Goal: Obtain resource: Download file/media

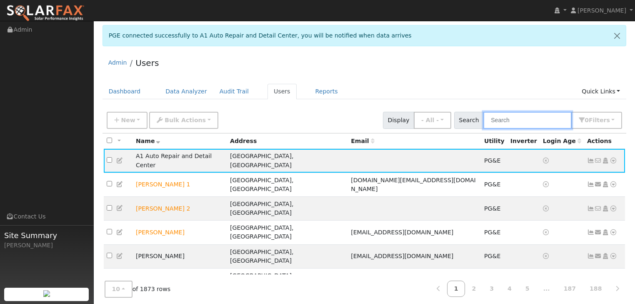
click at [518, 123] on input "text" at bounding box center [527, 120] width 88 height 17
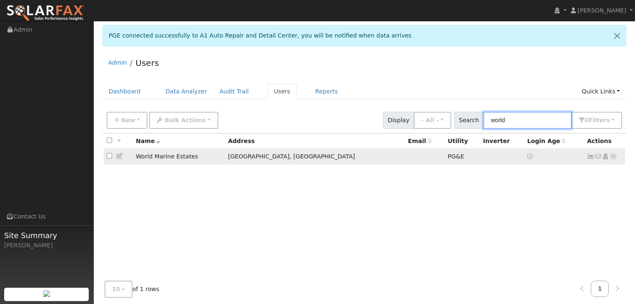
type input "world"
click at [612, 158] on icon at bounding box center [614, 156] width 8 height 6
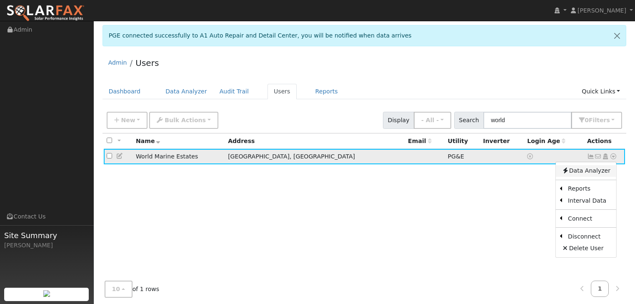
click at [585, 172] on link "Data Analyzer" at bounding box center [586, 171] width 60 height 12
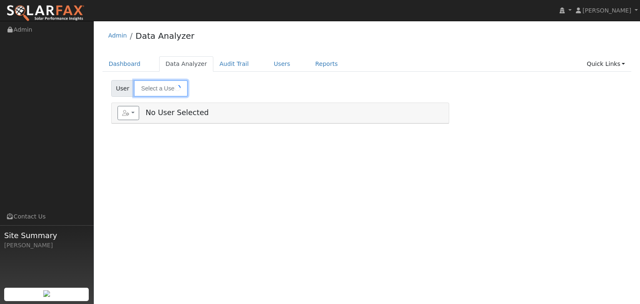
type input "World Marine Estates"
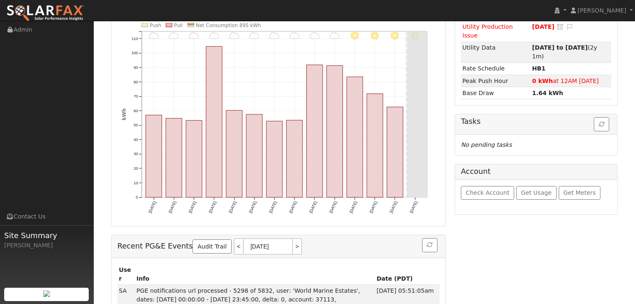
scroll to position [123, 0]
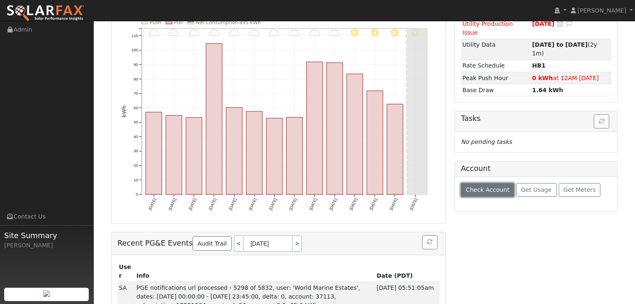
click at [475, 183] on button "Check Account" at bounding box center [487, 190] width 53 height 14
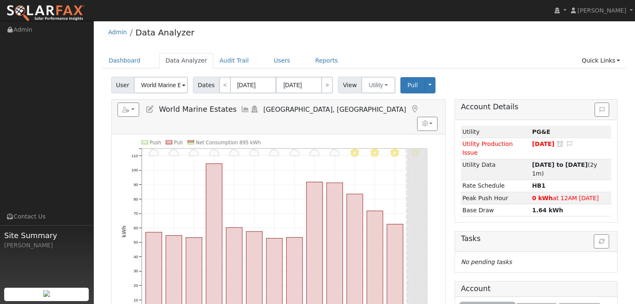
scroll to position [0, 0]
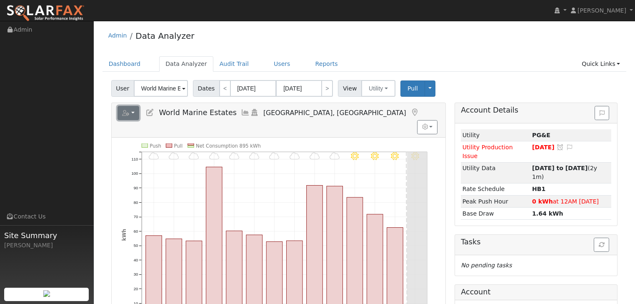
click at [131, 112] on button "button" at bounding box center [129, 113] width 22 height 14
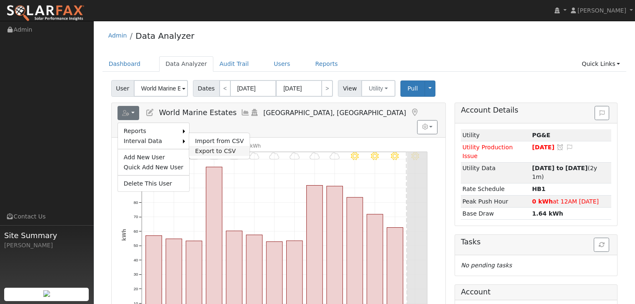
click at [200, 150] on link "Export to CSV" at bounding box center [219, 151] width 60 height 10
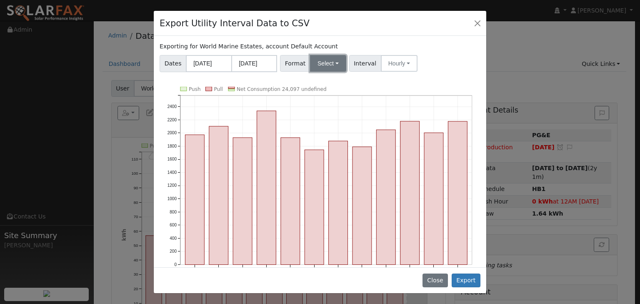
click at [330, 62] on button "Select" at bounding box center [328, 63] width 36 height 17
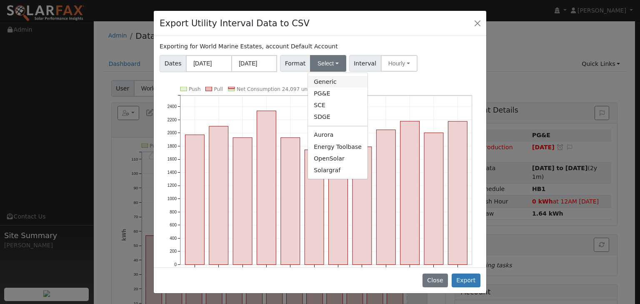
click at [322, 81] on link "Generic" at bounding box center [338, 82] width 60 height 12
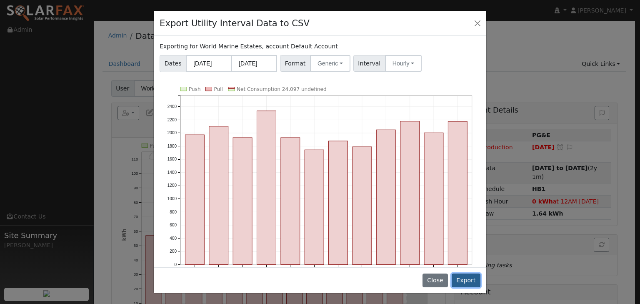
click at [473, 283] on button "Export" at bounding box center [466, 280] width 29 height 14
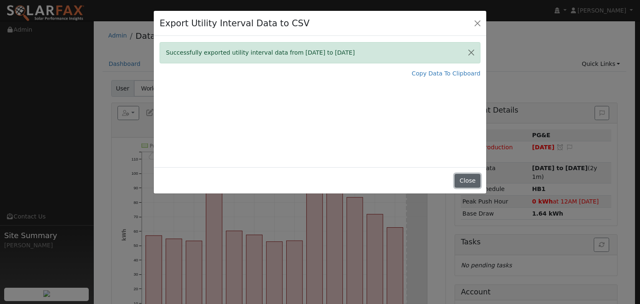
click at [470, 178] on button "Close" at bounding box center [467, 181] width 25 height 14
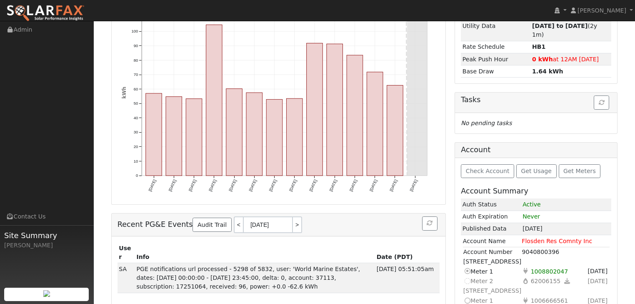
scroll to position [143, 0]
